Goal: Find specific page/section: Find specific page/section

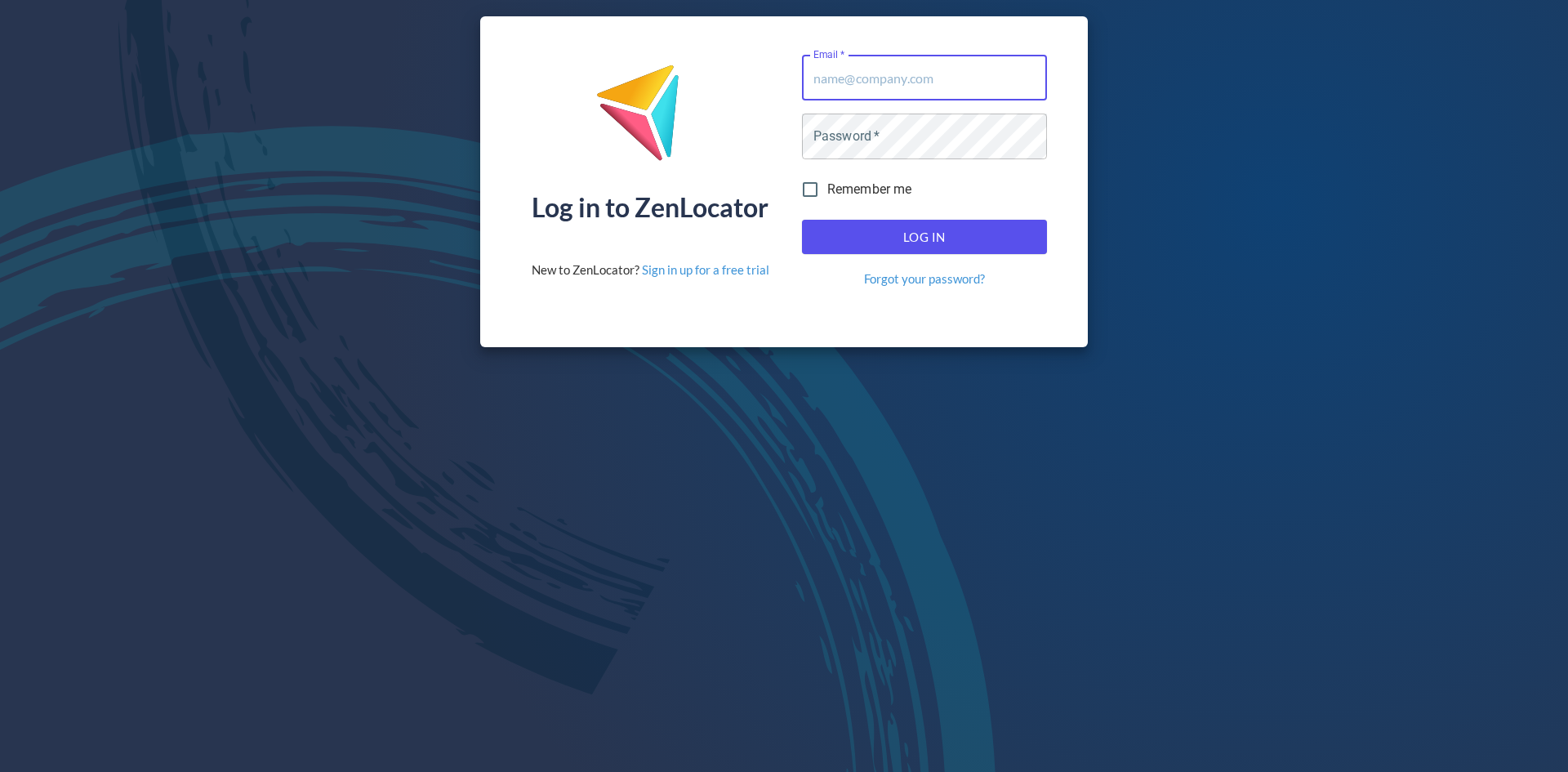
type input "[EMAIL_ADDRESS][DOMAIN_NAME]"
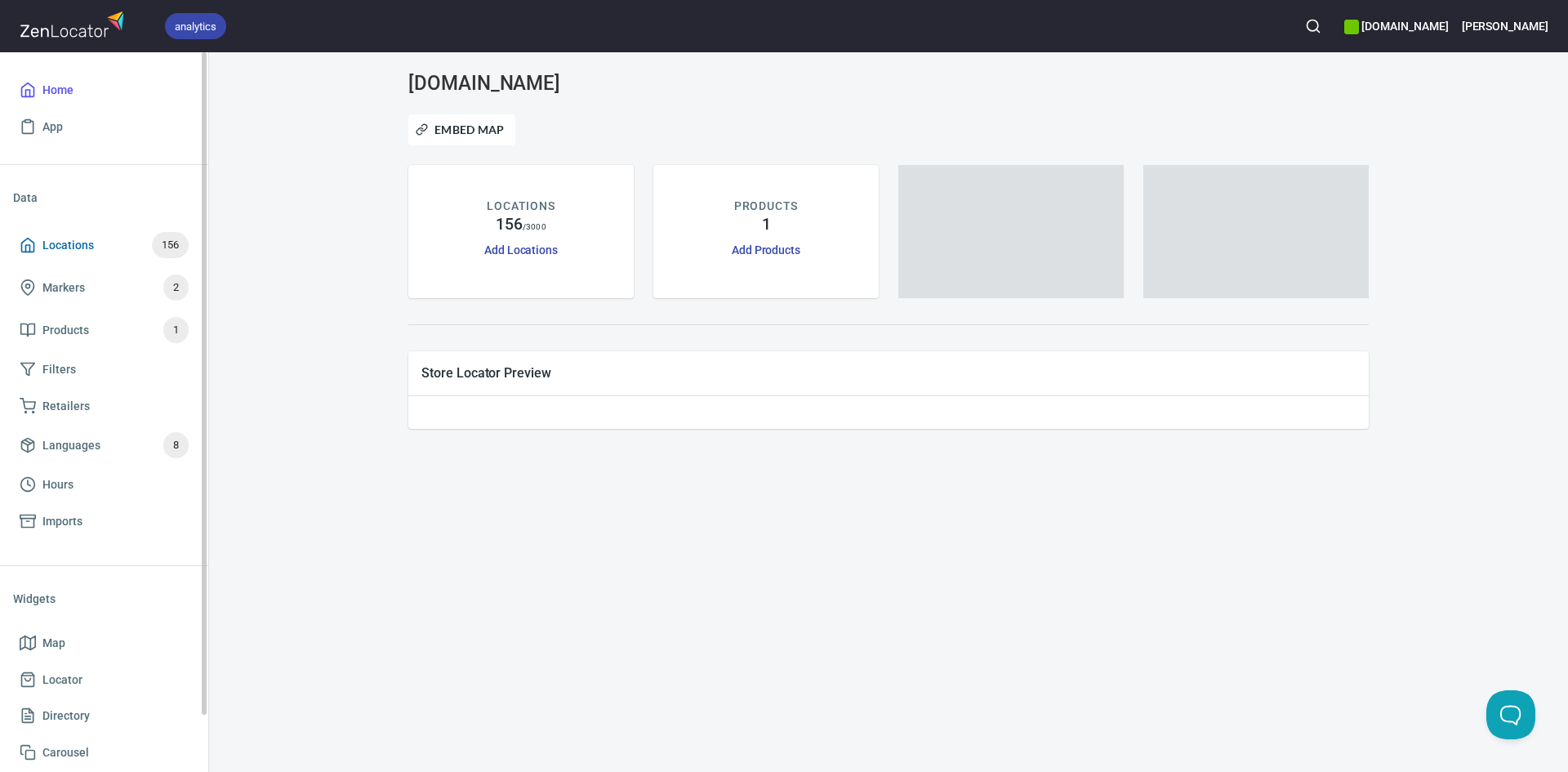
click at [95, 258] on span "Locations 156" at bounding box center [103, 245] width 169 height 26
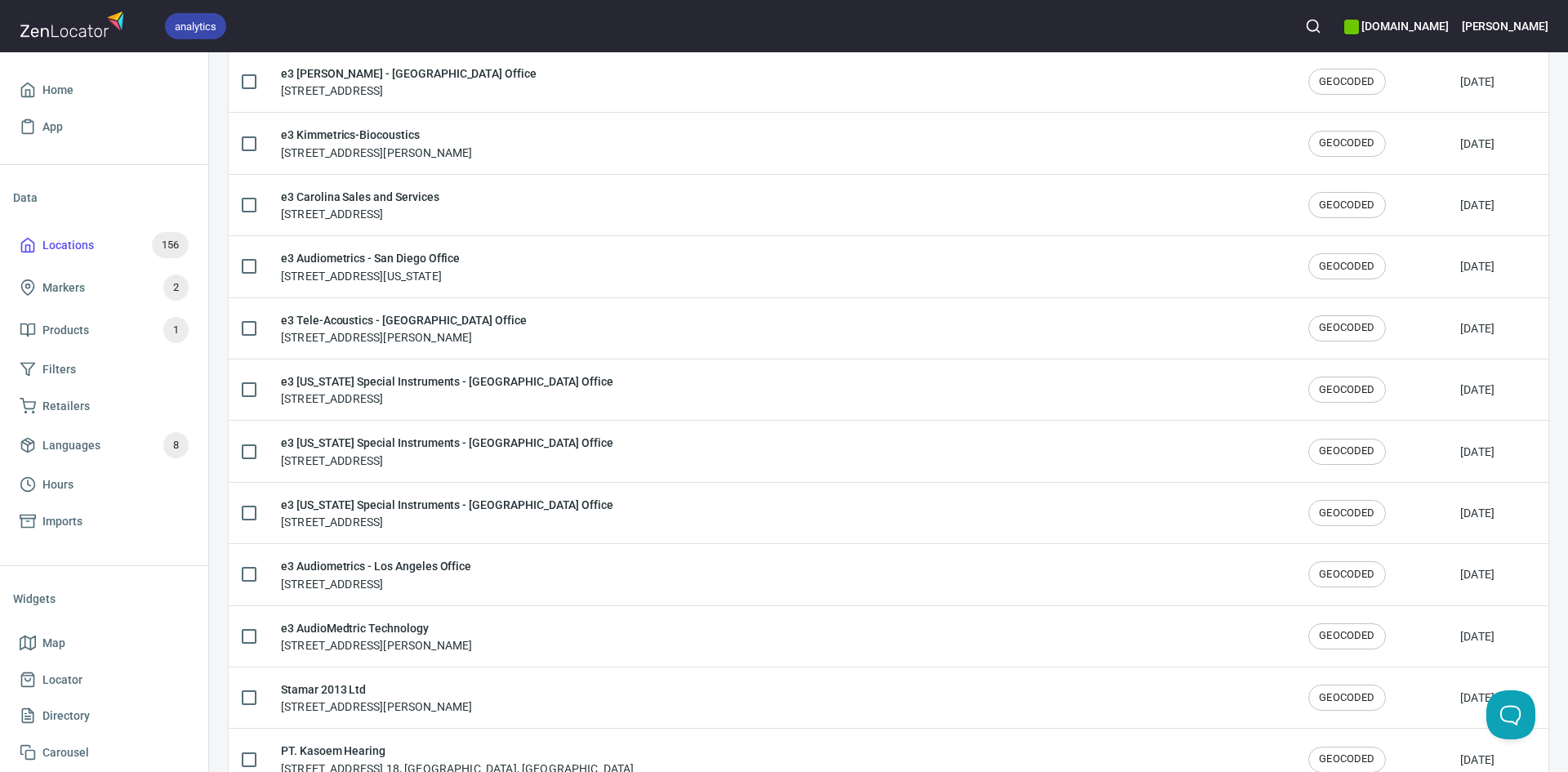
scroll to position [2656, 0]
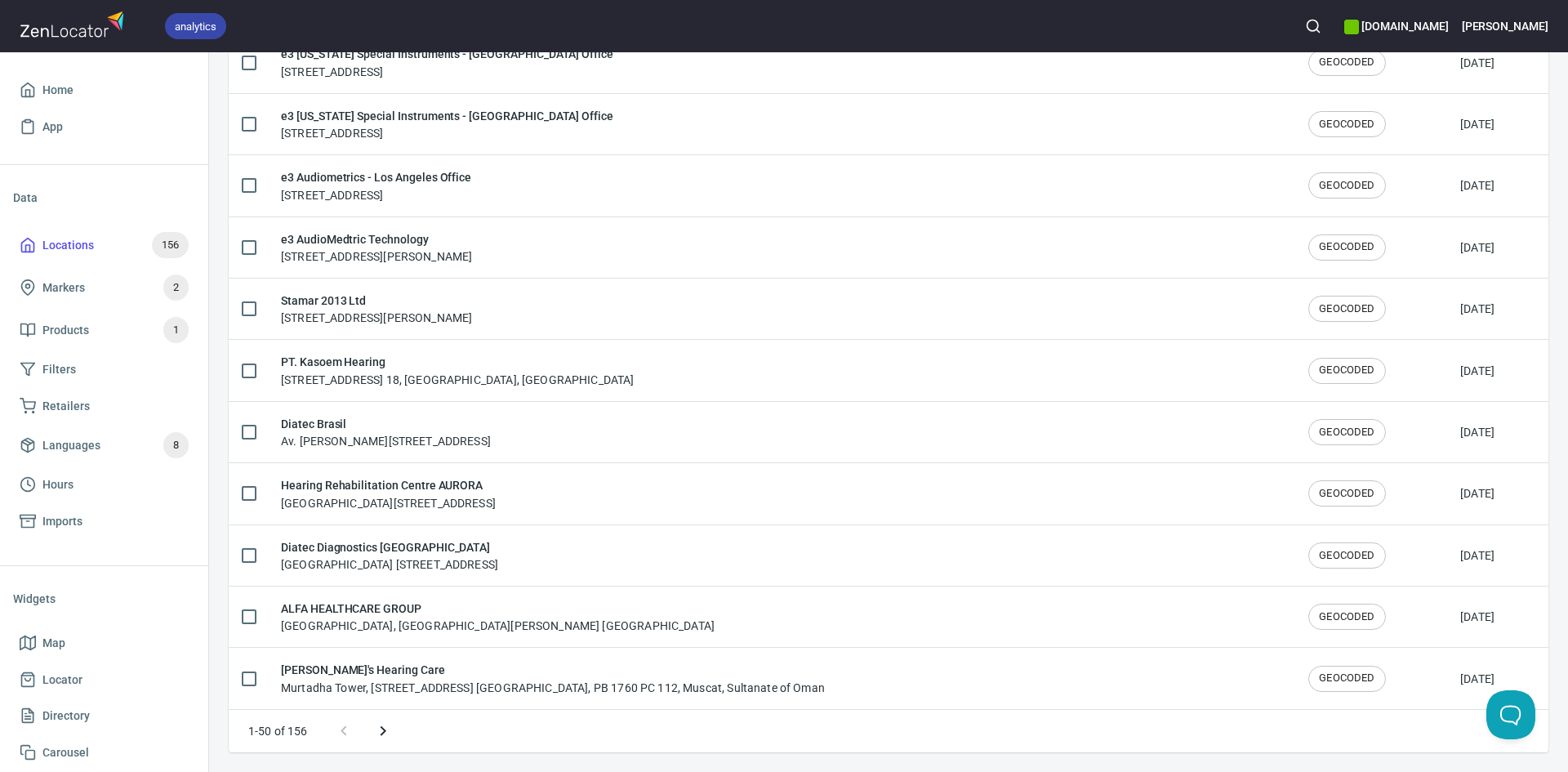
click at [381, 722] on icon "Next page" at bounding box center [382, 730] width 19 height 19
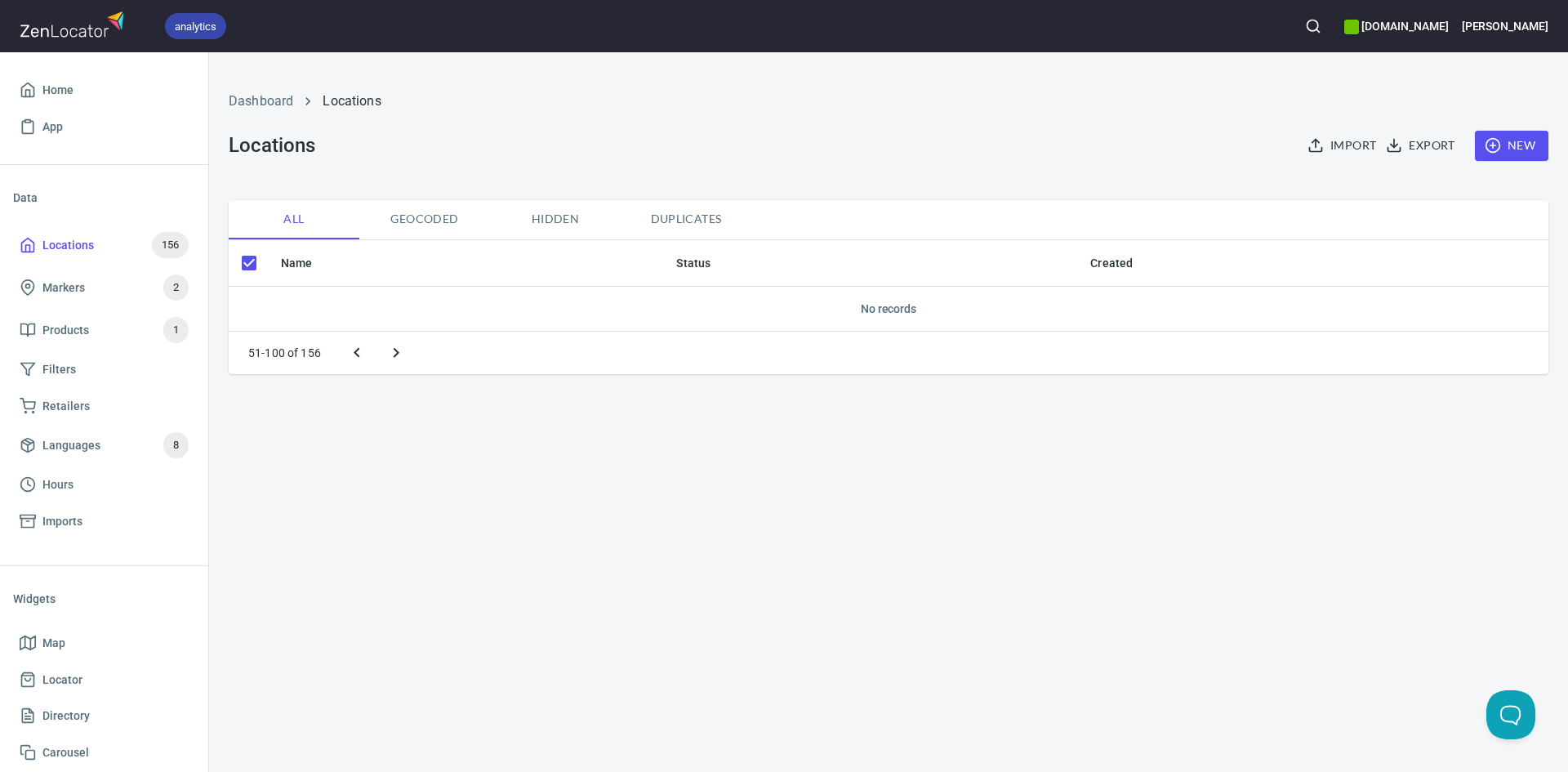
scroll to position [0, 0]
checkbox input "false"
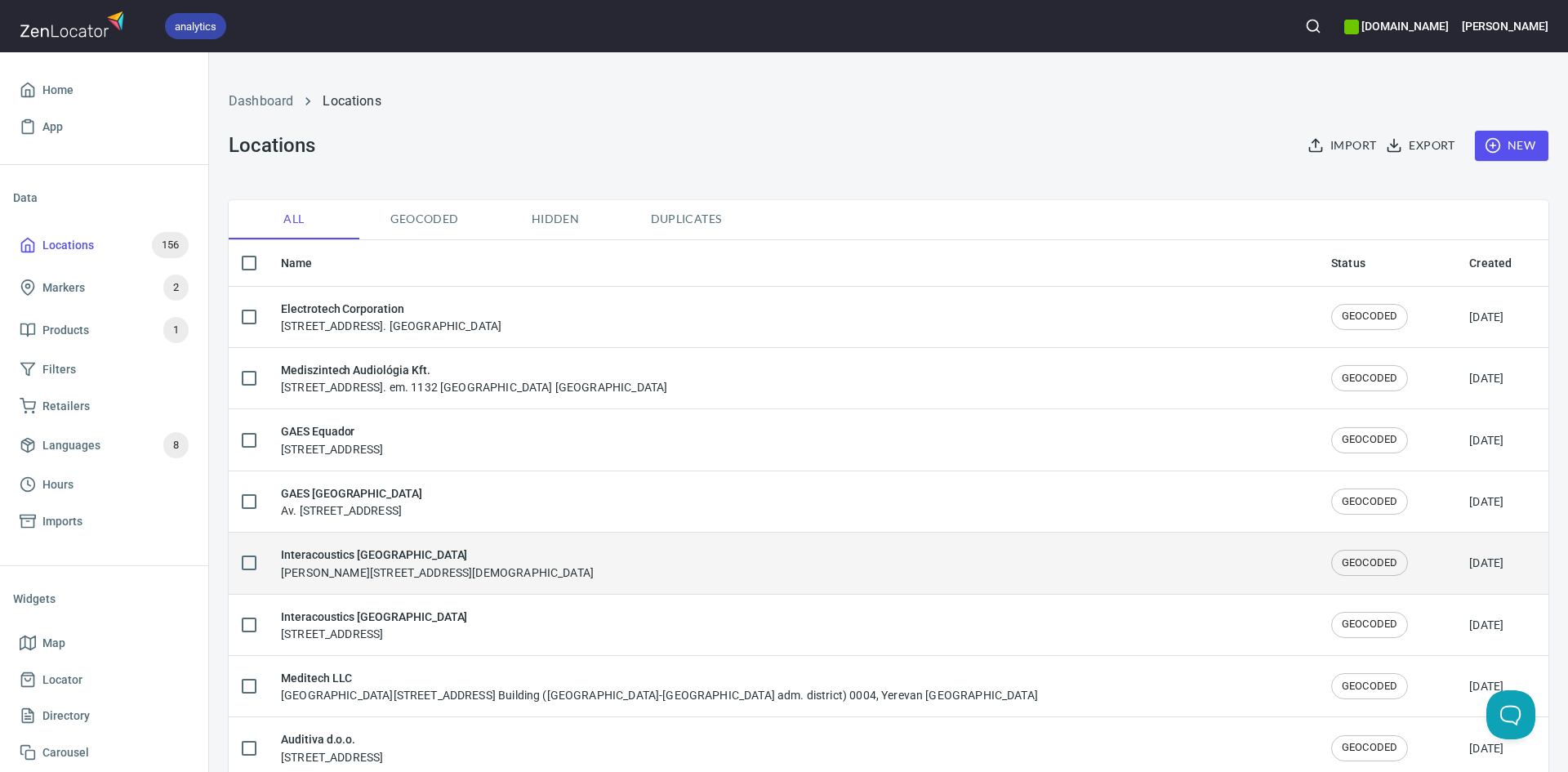
click at [1150, 557] on div "Interacoustics Poland [PERSON_NAME][STREET_ADDRESS]" at bounding box center [792, 562] width 1024 height 34
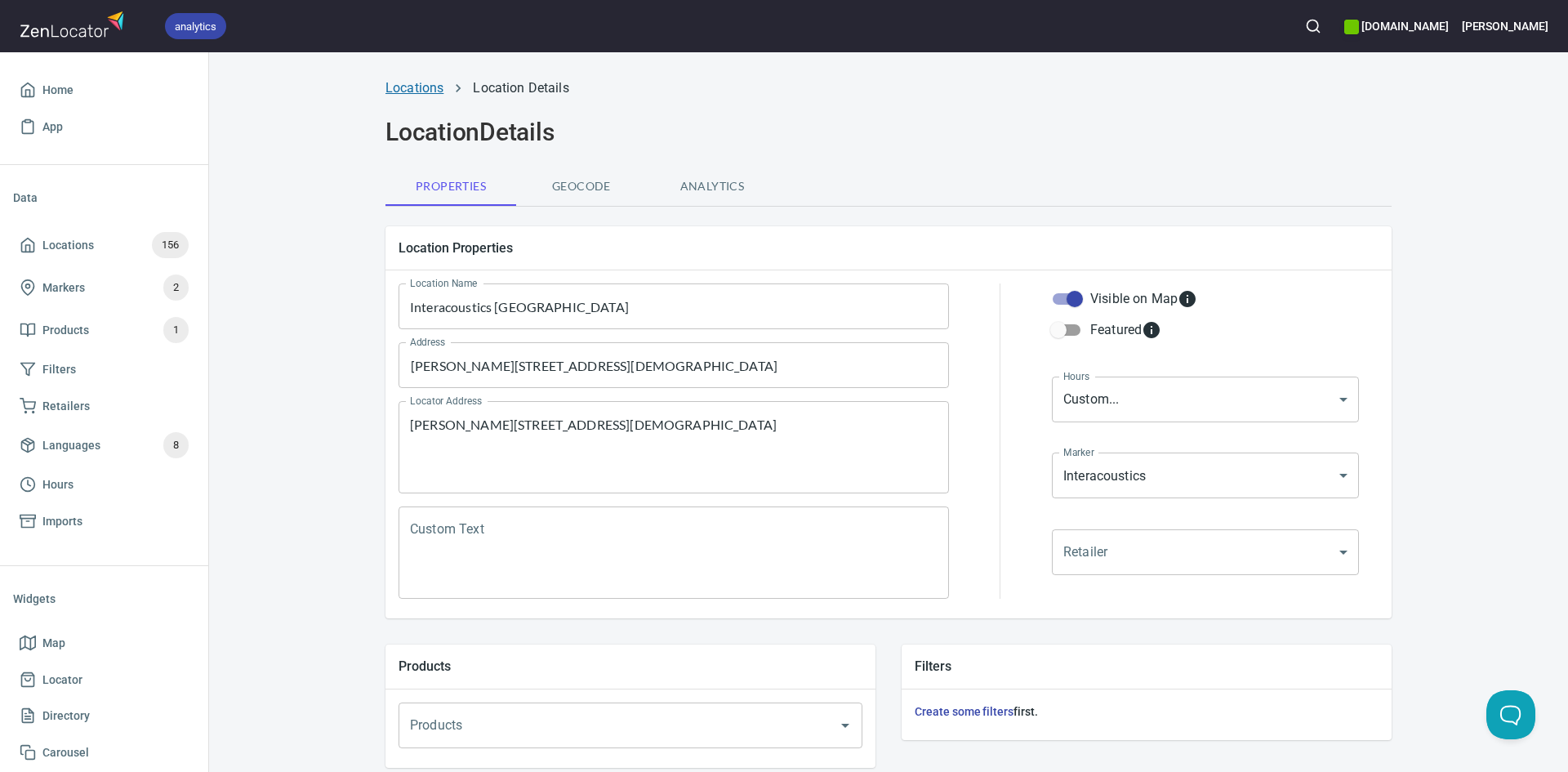
click at [403, 89] on link "Locations" at bounding box center [414, 88] width 58 height 16
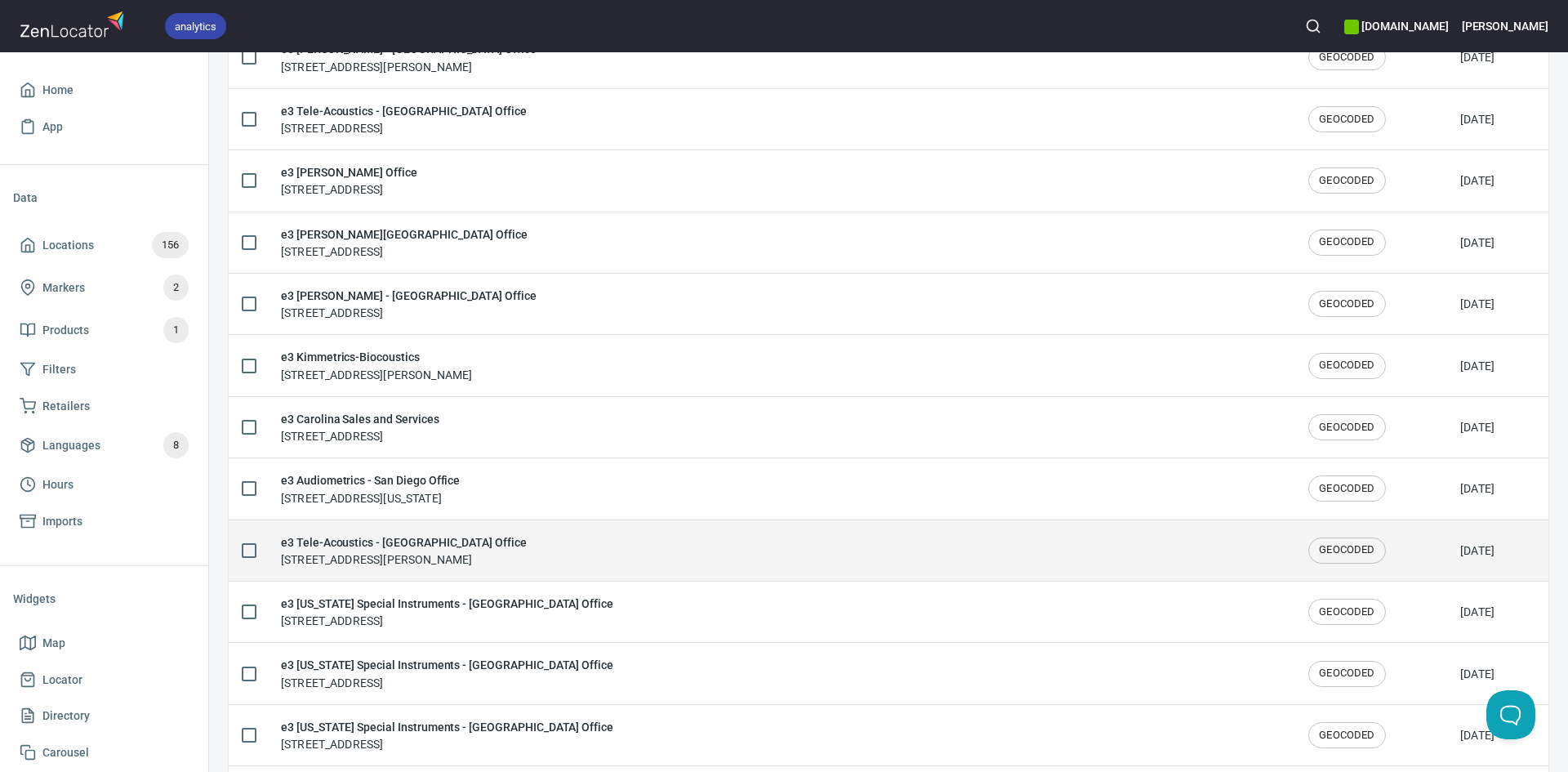
scroll to position [2656, 0]
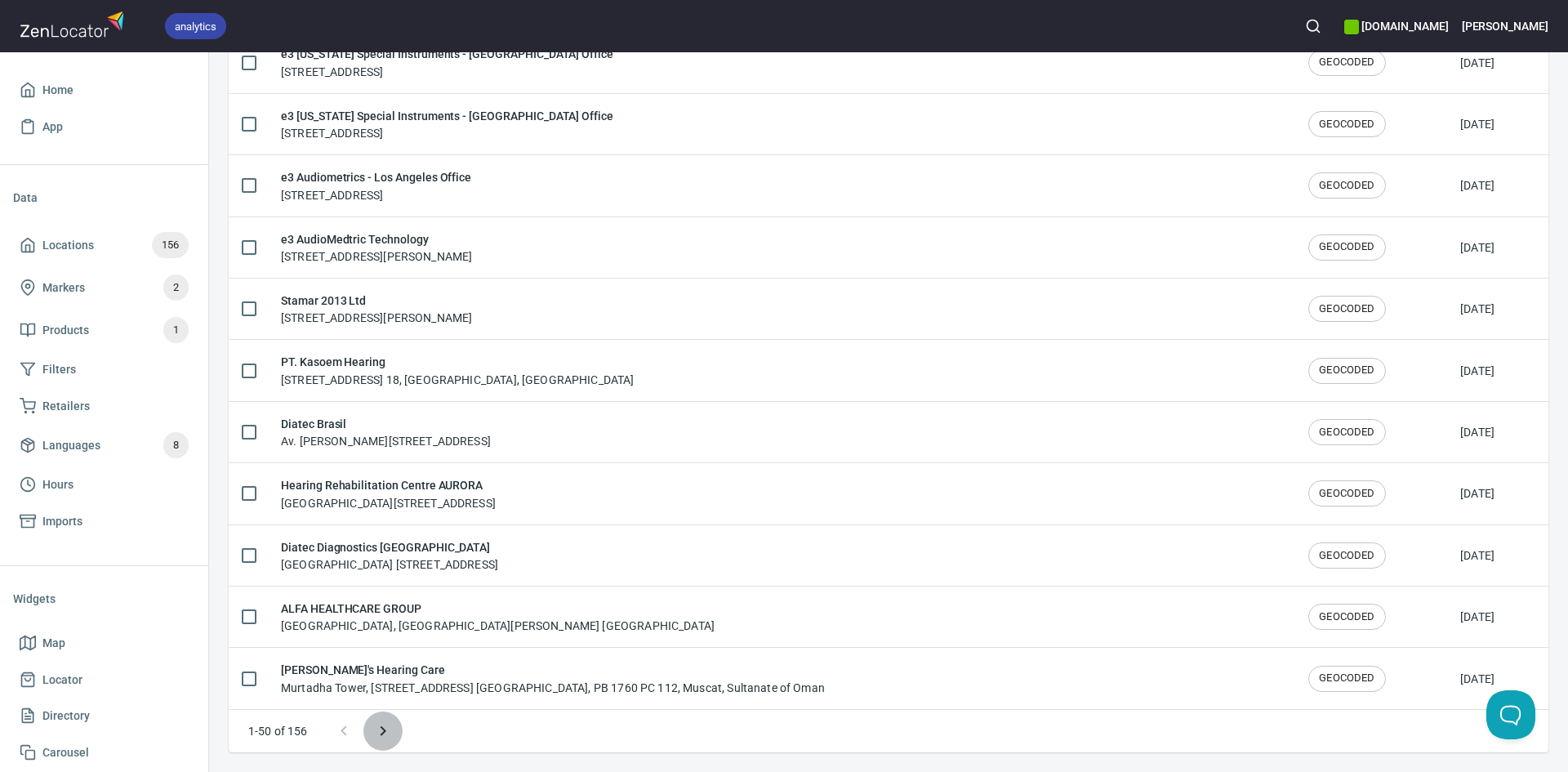
click at [383, 736] on icon "Next page" at bounding box center [382, 730] width 19 height 19
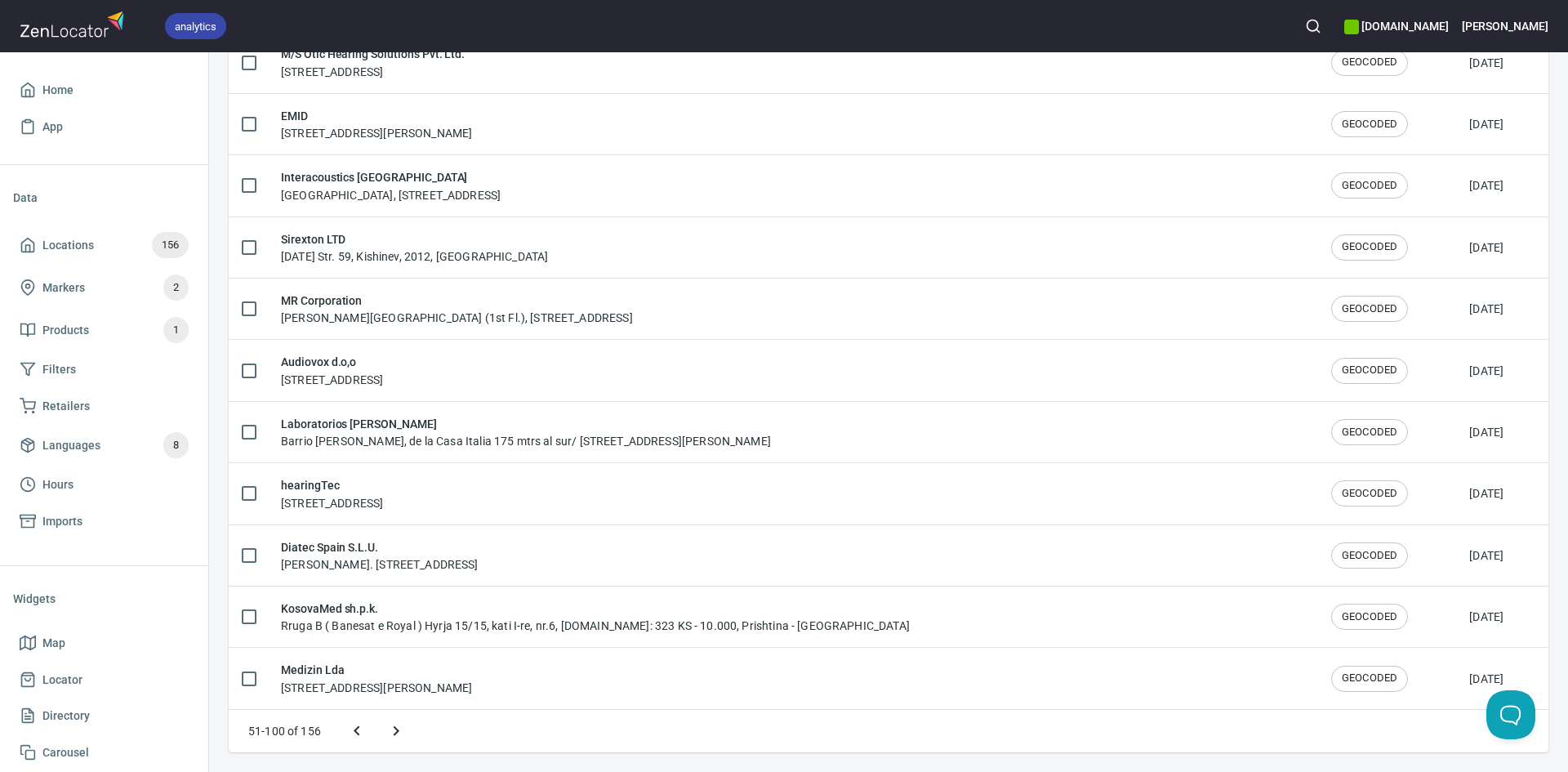
click at [378, 728] on button "Next page" at bounding box center [396, 730] width 39 height 39
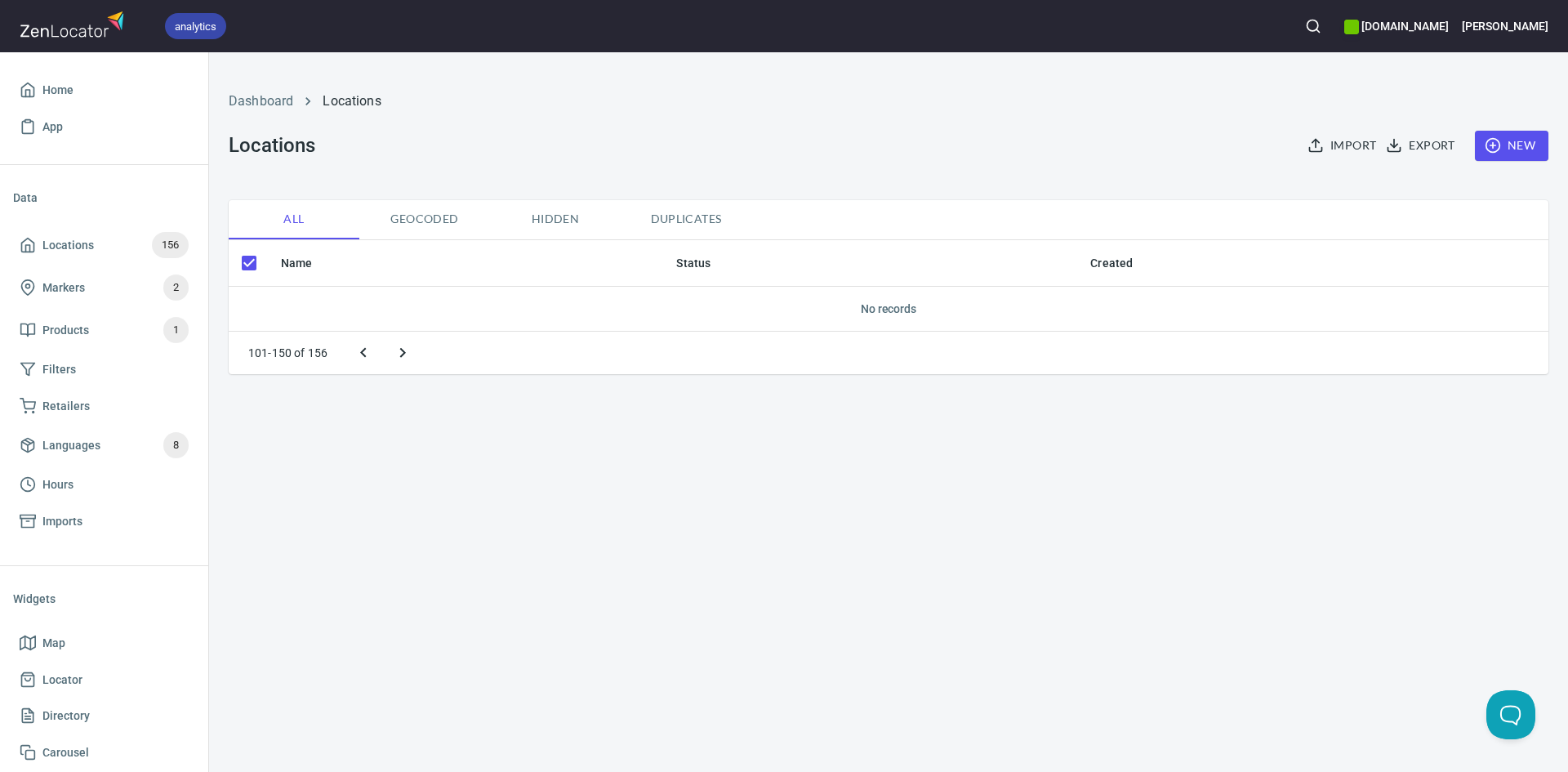
scroll to position [0, 0]
checkbox input "false"
